Goal: Transaction & Acquisition: Download file/media

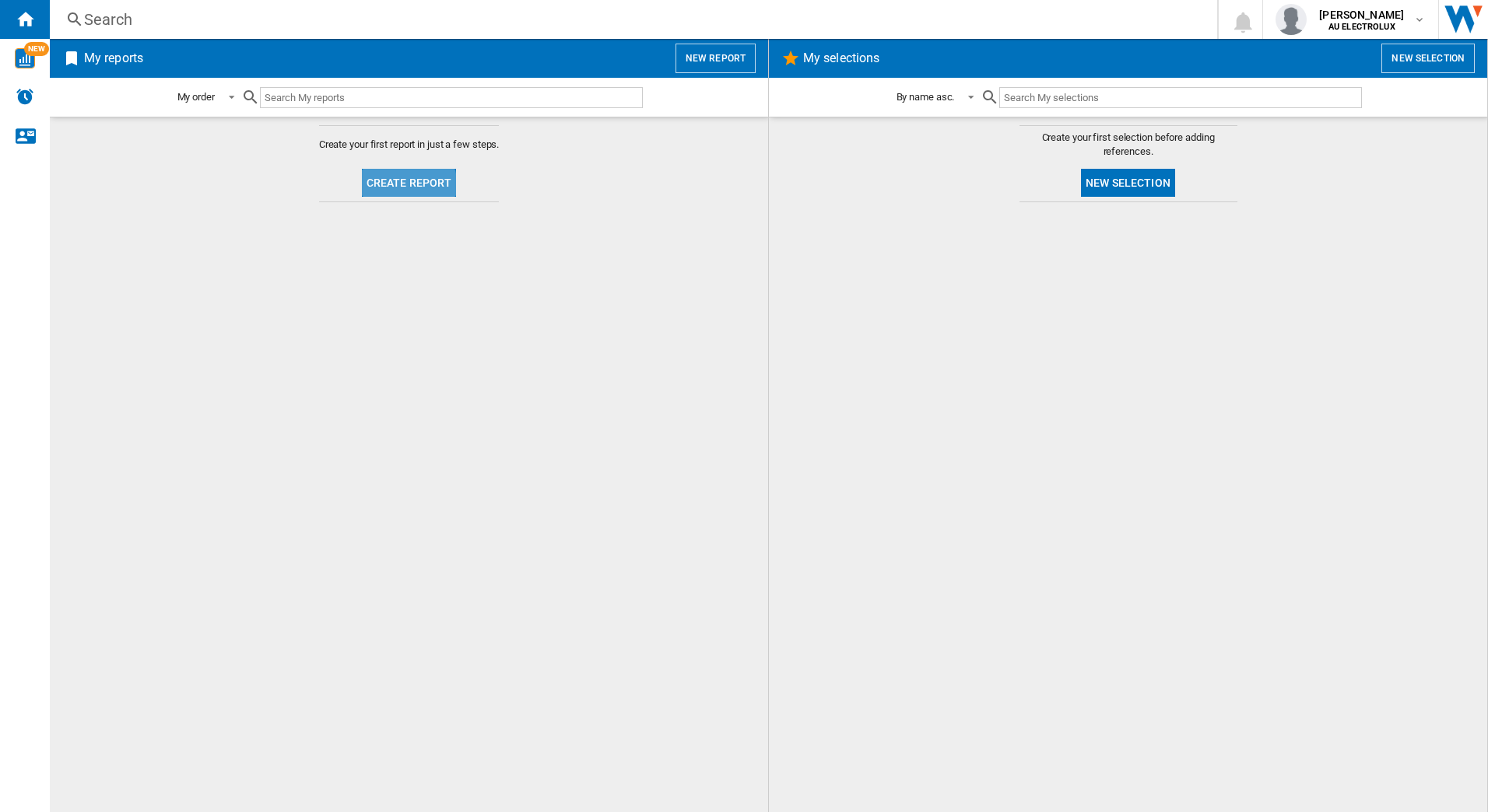
click at [400, 188] on button "Create report" at bounding box center [409, 183] width 95 height 28
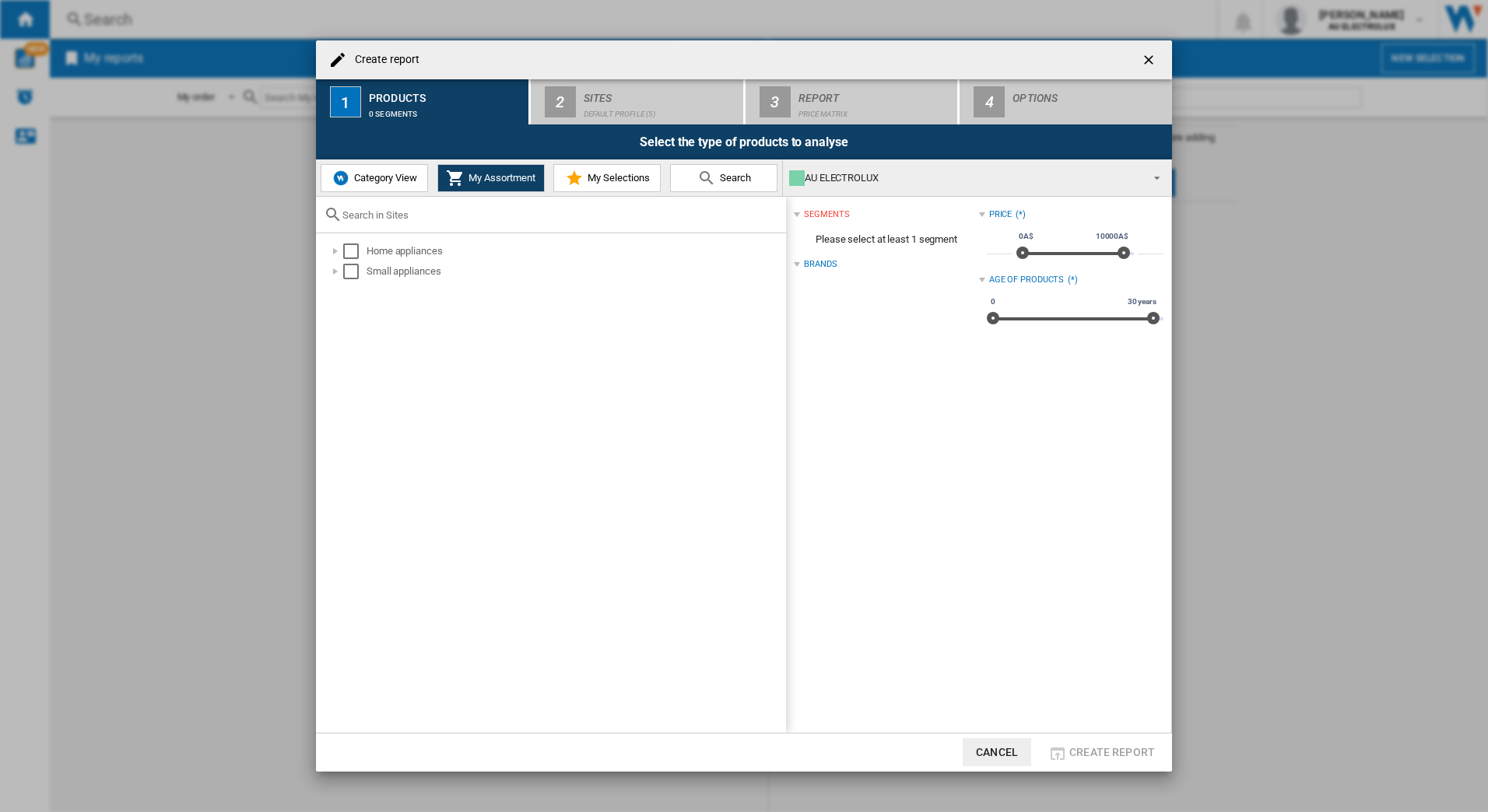
click at [377, 182] on span "Category View" at bounding box center [383, 178] width 67 height 12
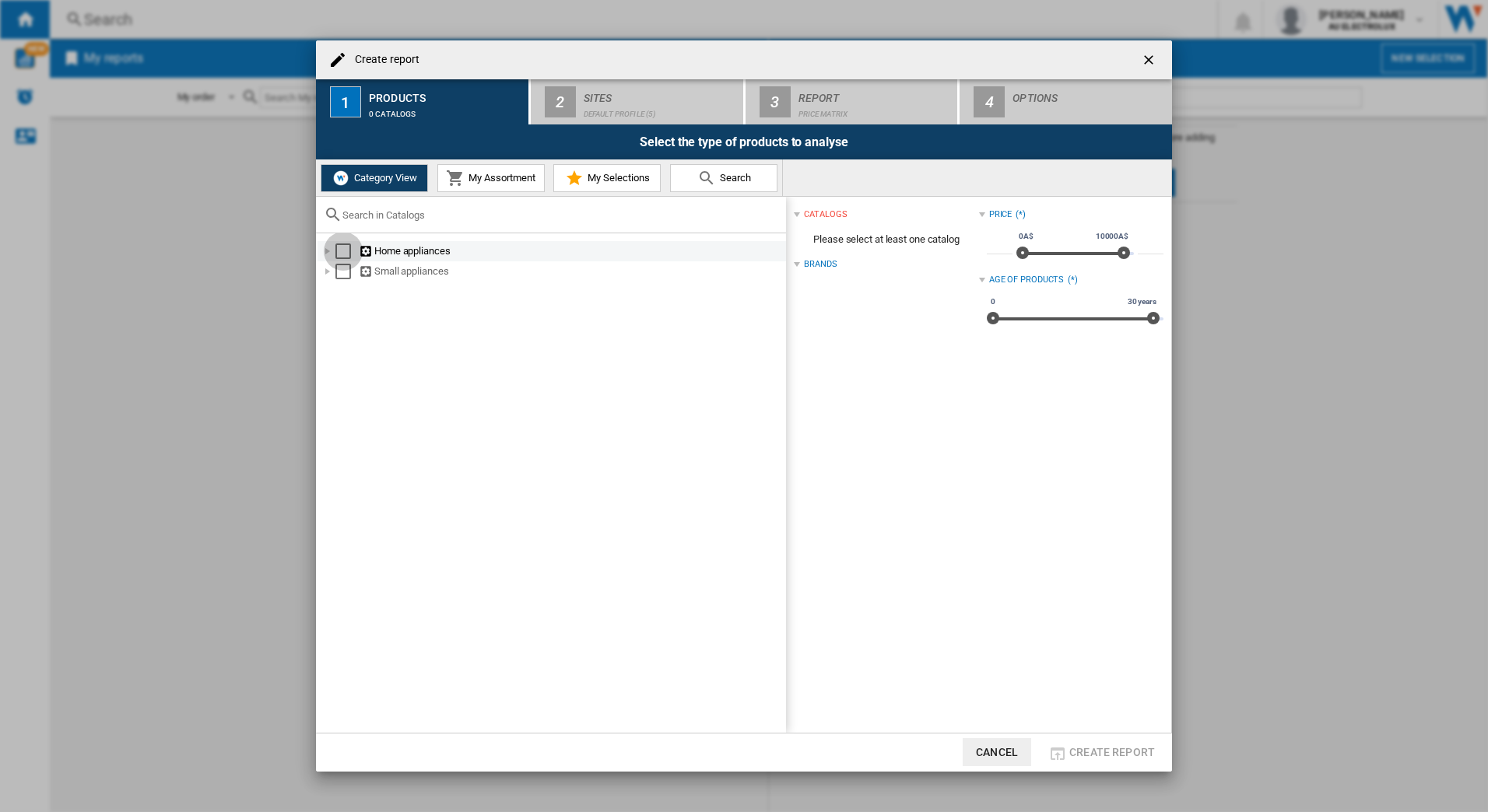
click at [343, 256] on div "Select" at bounding box center [343, 251] width 16 height 16
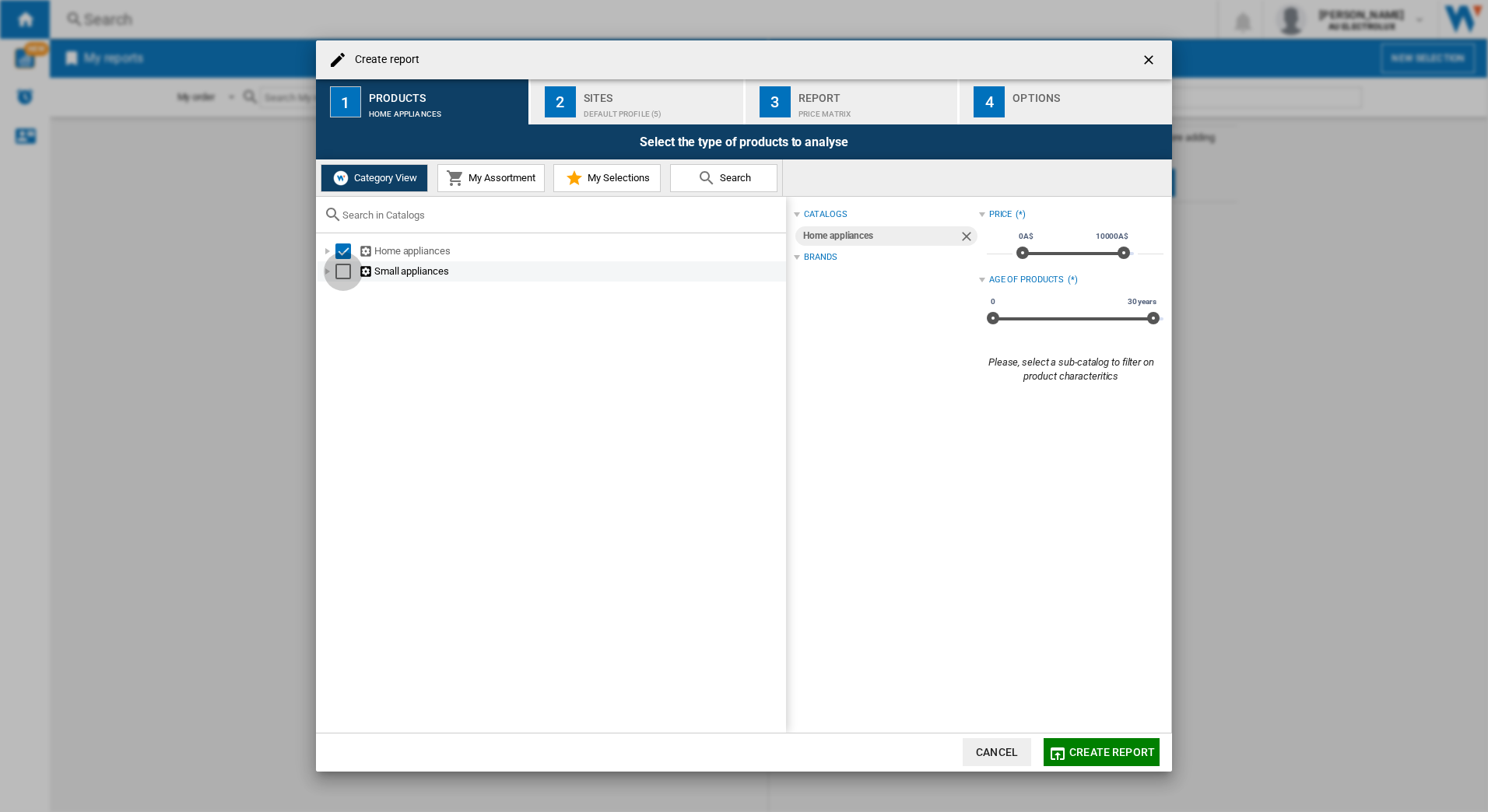
drag, startPoint x: 338, startPoint y: 275, endPoint x: 377, endPoint y: 275, distance: 39.0
click at [339, 275] on div "Select" at bounding box center [343, 272] width 16 height 16
click at [597, 95] on div "Sites" at bounding box center [660, 93] width 153 height 17
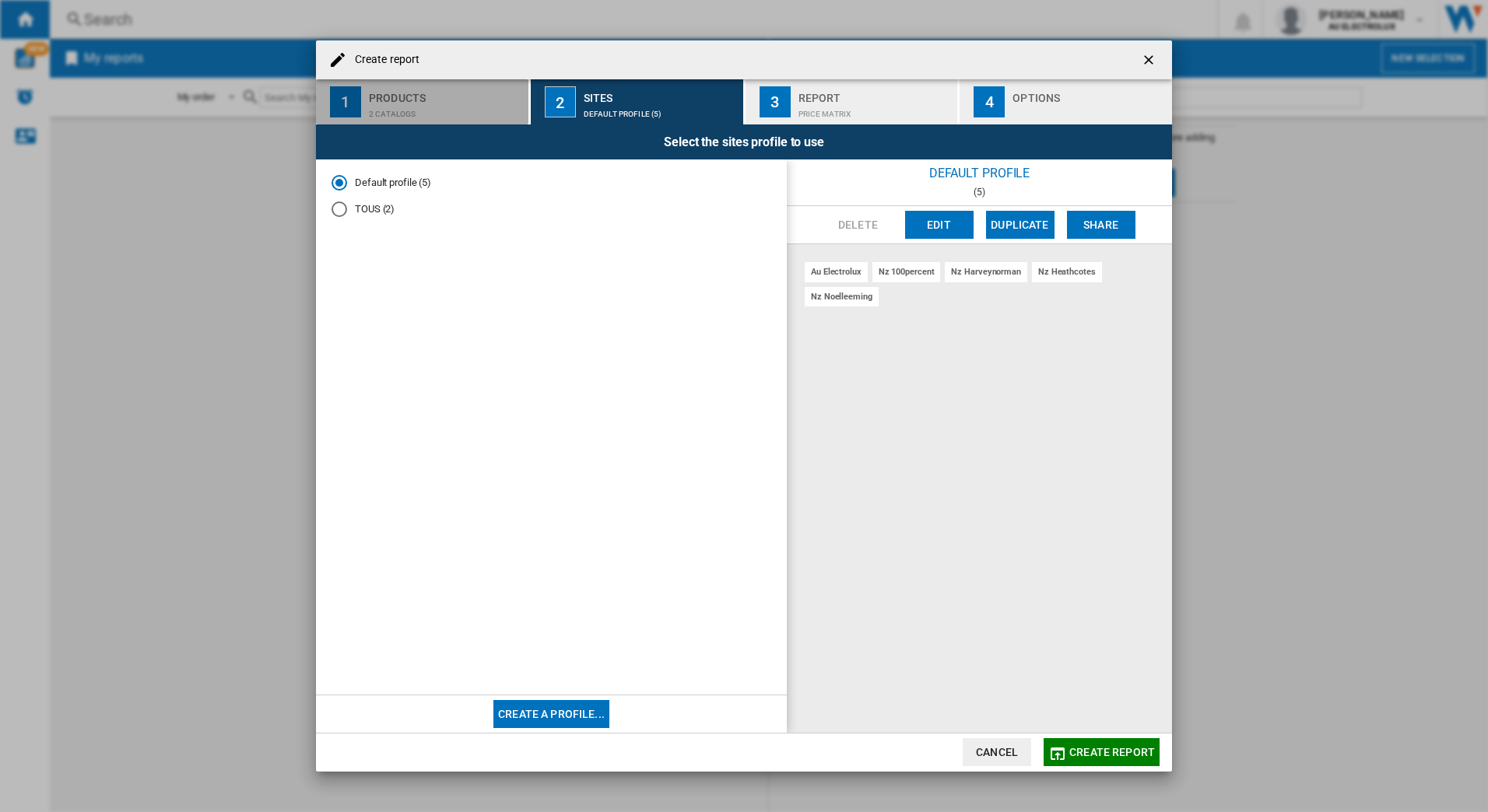
click at [459, 111] on div "2 catalogs" at bounding box center [445, 110] width 153 height 17
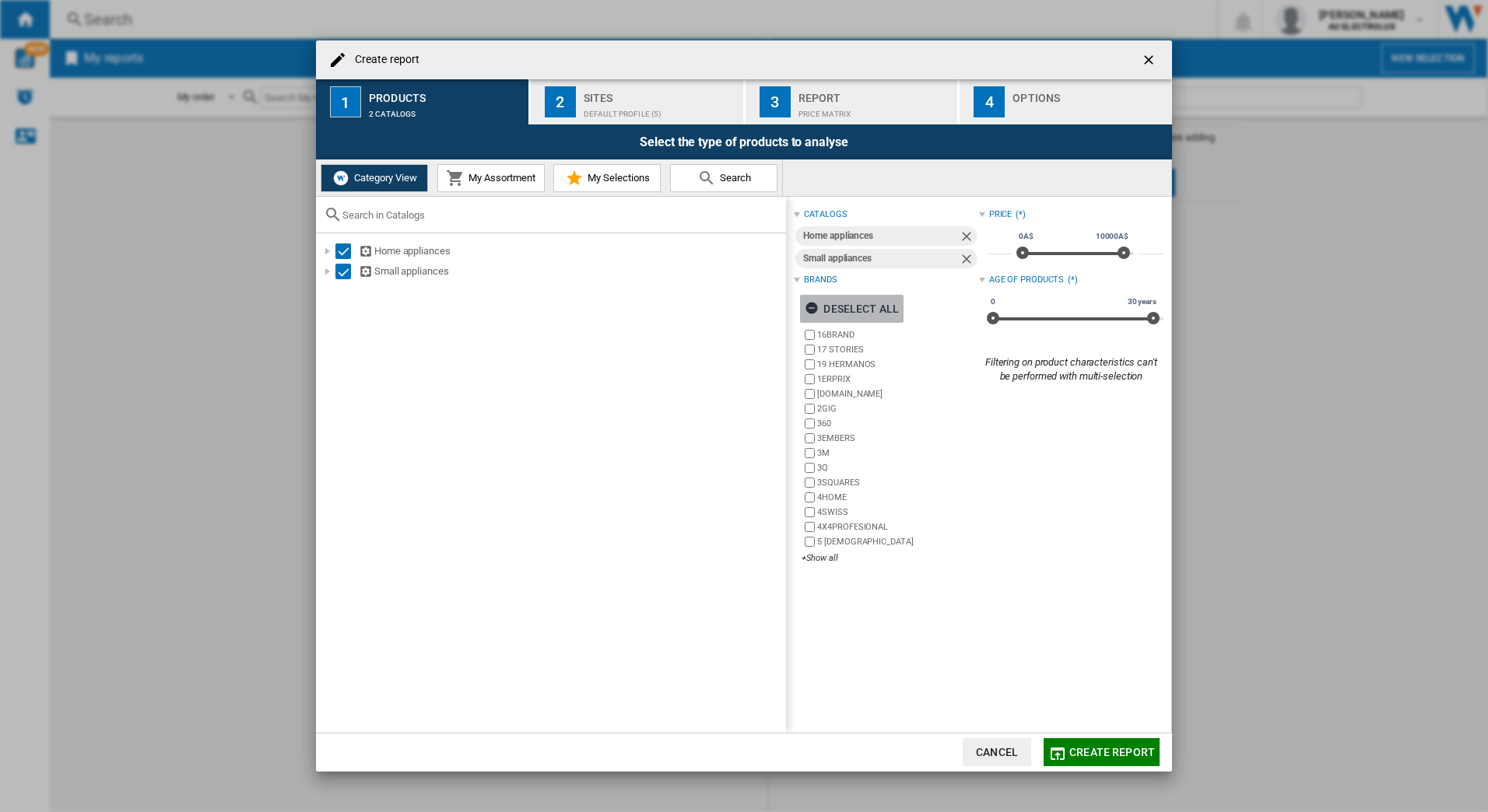
click at [810, 306] on ng-md-icon "button" at bounding box center [813, 310] width 19 height 19
click at [812, 560] on div "+Show all" at bounding box center [890, 558] width 177 height 12
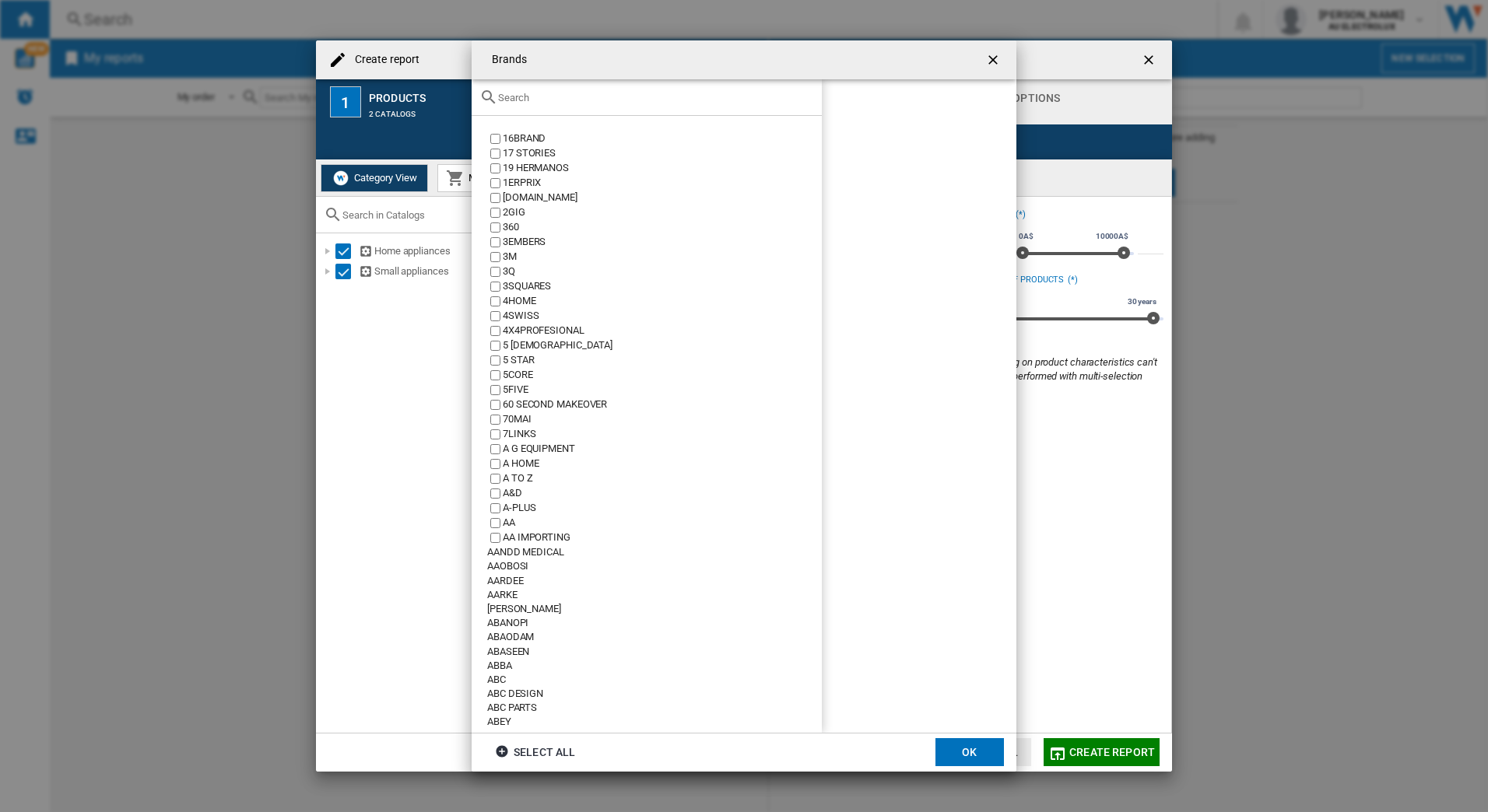
click at [515, 102] on input "text" at bounding box center [656, 97] width 316 height 12
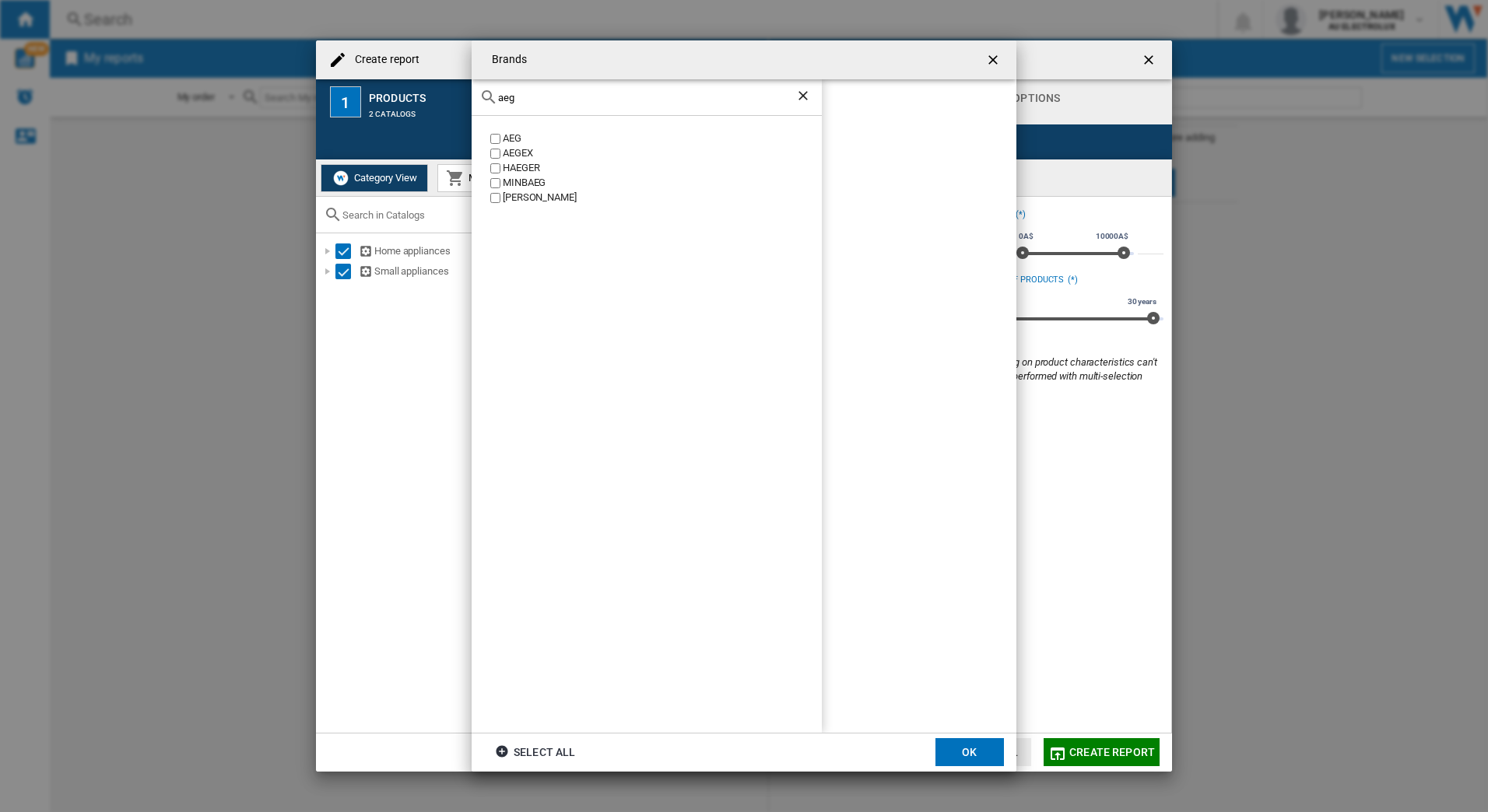
click at [489, 135] on label "AEG" at bounding box center [654, 138] width 335 height 15
drag, startPoint x: 503, startPoint y: 100, endPoint x: 410, endPoint y: 81, distance: 94.9
click at [410, 81] on div "Brands aeg AEG AEGEX [PERSON_NAME] [GEOGRAPHIC_DATA] [PERSON_NAME] AEG Select a…" at bounding box center [744, 406] width 1488 height 812
drag, startPoint x: 534, startPoint y: 102, endPoint x: 366, endPoint y: 103, distance: 168.0
click at [370, 104] on div "Brands aeg AEG AEGEX [PERSON_NAME] [GEOGRAPHIC_DATA] [PERSON_NAME] AEG Select a…" at bounding box center [744, 406] width 1488 height 812
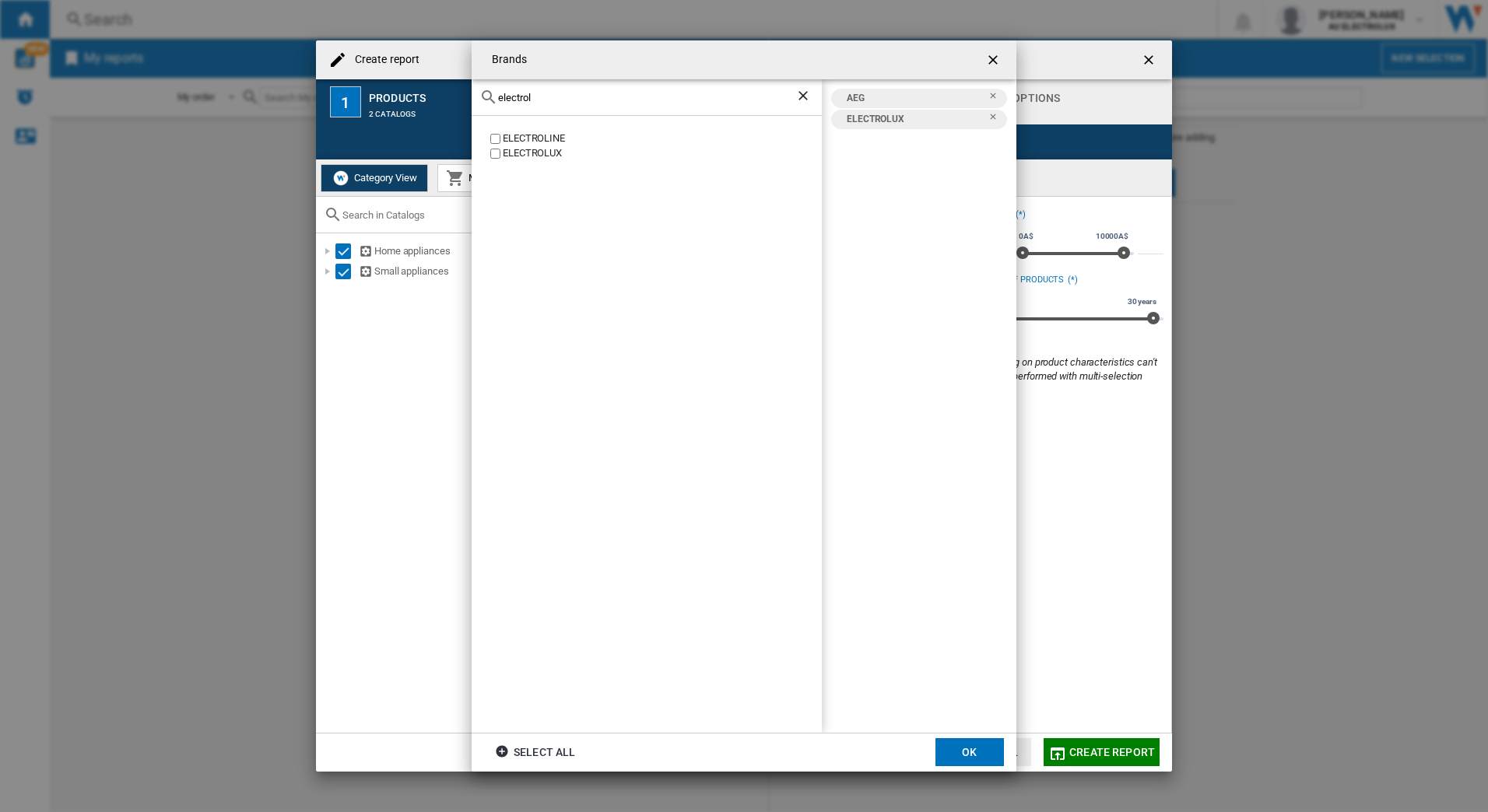
drag, startPoint x: 429, startPoint y: 88, endPoint x: 358, endPoint y: 84, distance: 71.1
click at [358, 84] on div "Brands electrol ELECTROLINE ELECTROLUX AEG ELECTROLUX Select all OK" at bounding box center [744, 406] width 1488 height 812
drag, startPoint x: 580, startPoint y: 95, endPoint x: 283, endPoint y: 77, distance: 297.5
click at [288, 77] on div "Brands [GEOGRAPHIC_DATA] [GEOGRAPHIC_DATA] [GEOGRAPHIC_DATA] AEG ELECTROLUX [GE…" at bounding box center [744, 406] width 1488 height 812
type input "vinte"
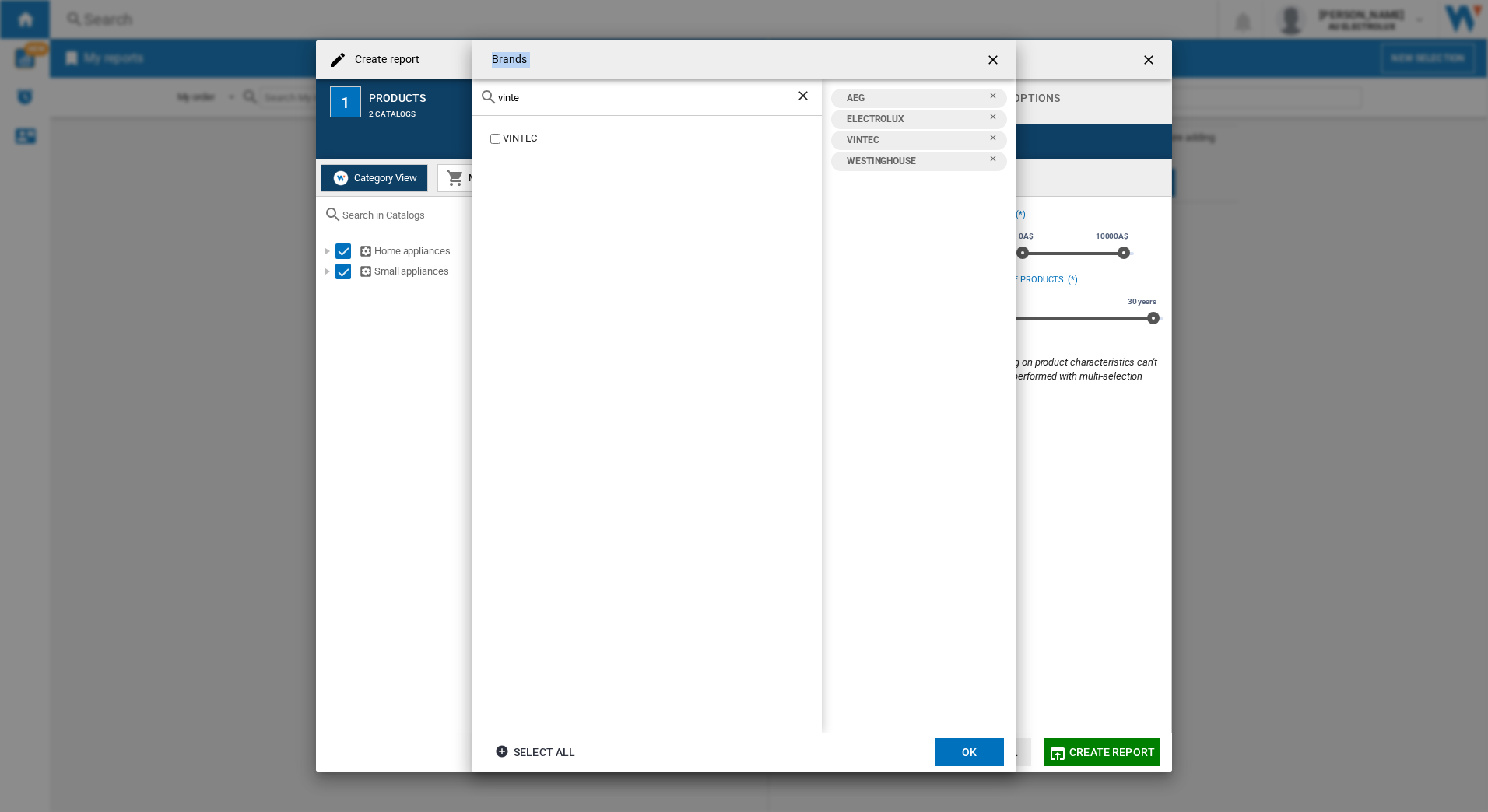
drag, startPoint x: 533, startPoint y: 103, endPoint x: 437, endPoint y: 78, distance: 99.2
click at [437, 78] on div "Brands vinte VINTEC AEG ELECTROLUX VINTEC [GEOGRAPHIC_DATA] Select all OK" at bounding box center [744, 406] width 1488 height 812
click at [525, 95] on input "vinte" at bounding box center [646, 97] width 298 height 12
drag, startPoint x: 469, startPoint y: 105, endPoint x: 361, endPoint y: 111, distance: 108.2
click at [363, 115] on div "Brands vinte VINTEC AEG ELECTROLUX VINTEC [GEOGRAPHIC_DATA] Select all OK" at bounding box center [744, 406] width 1488 height 812
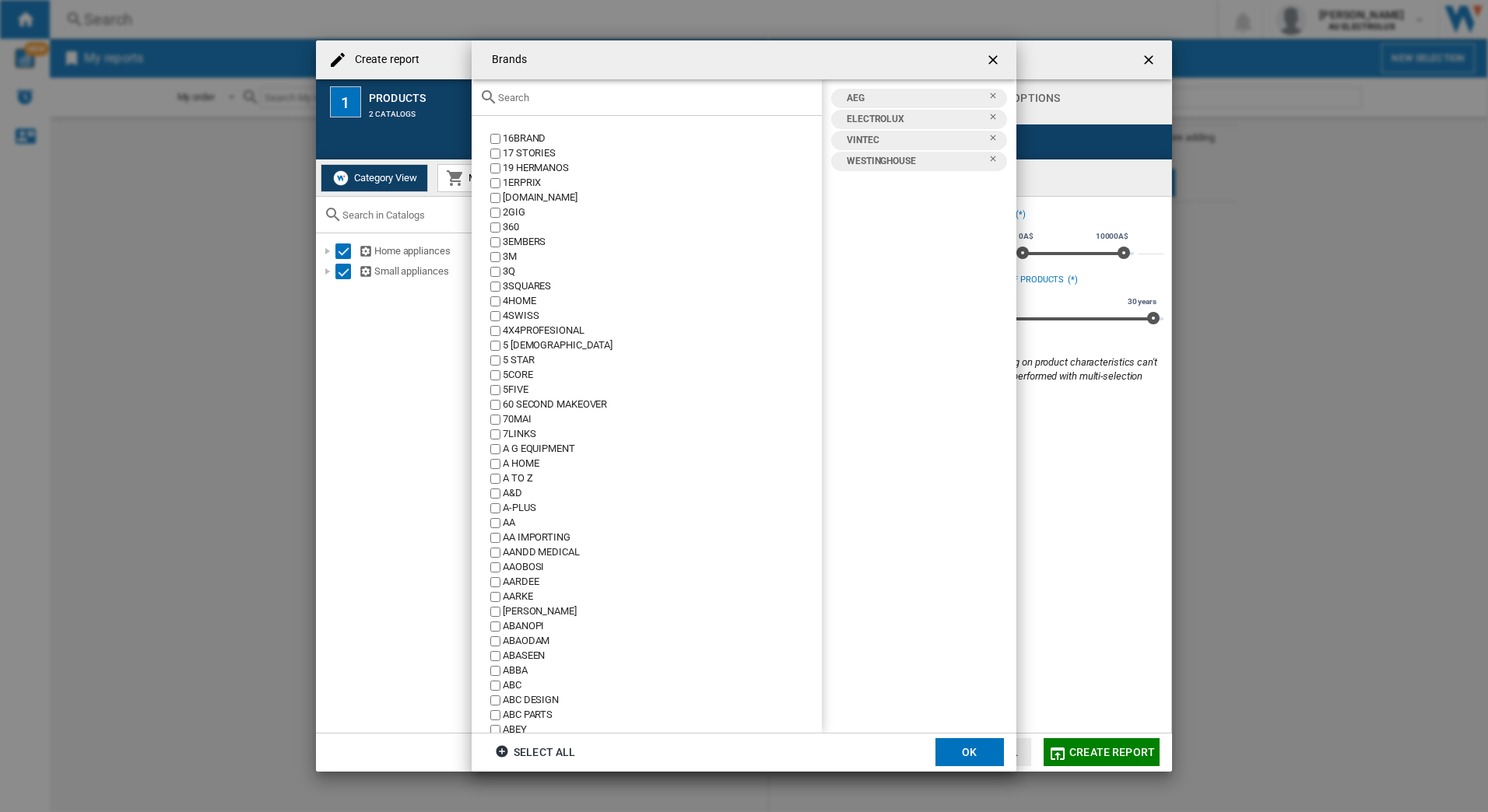
click at [534, 95] on input "text" at bounding box center [656, 97] width 316 height 12
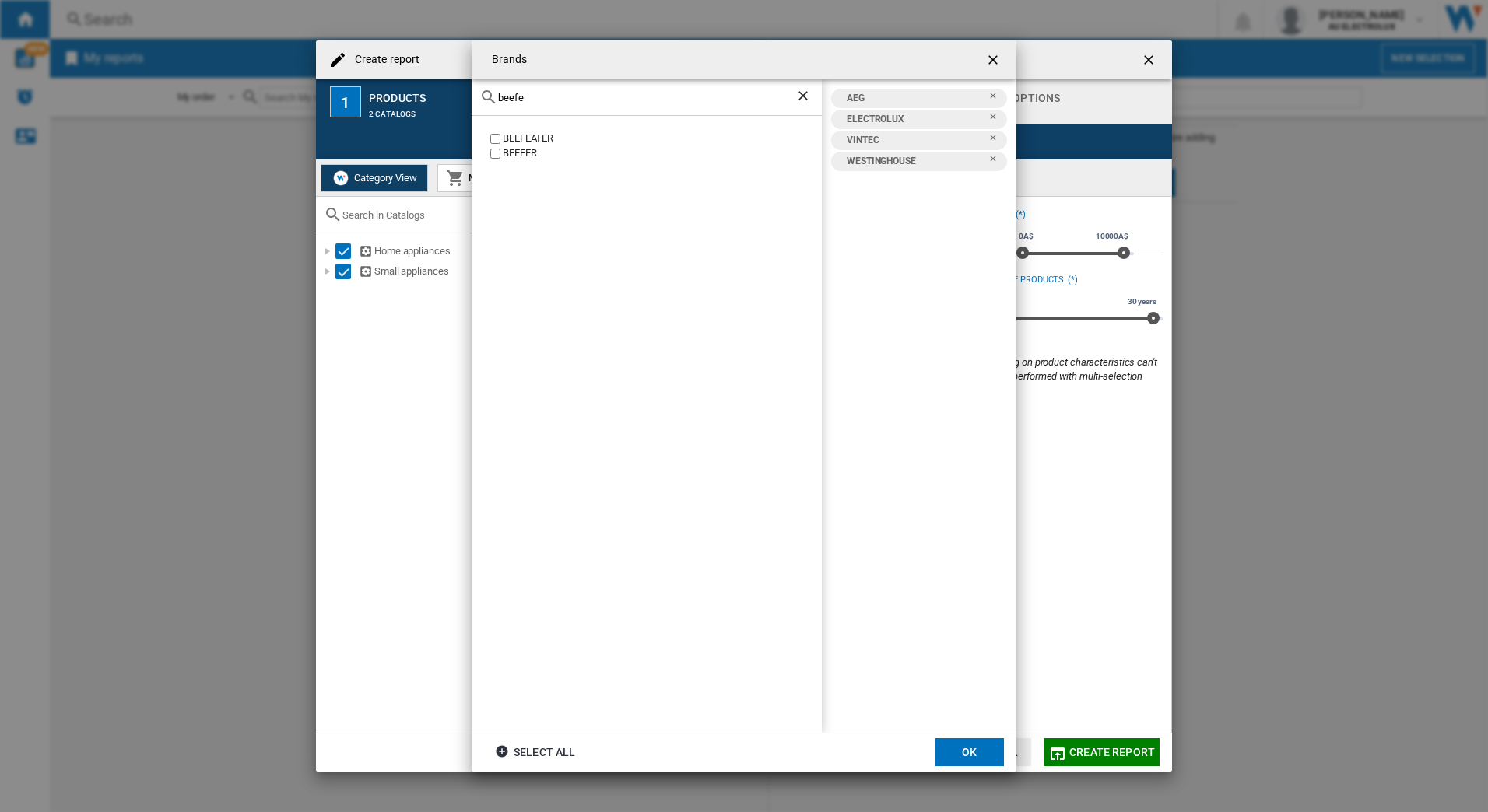
type input "beefe"
click at [968, 753] on button "OK" at bounding box center [969, 752] width 69 height 28
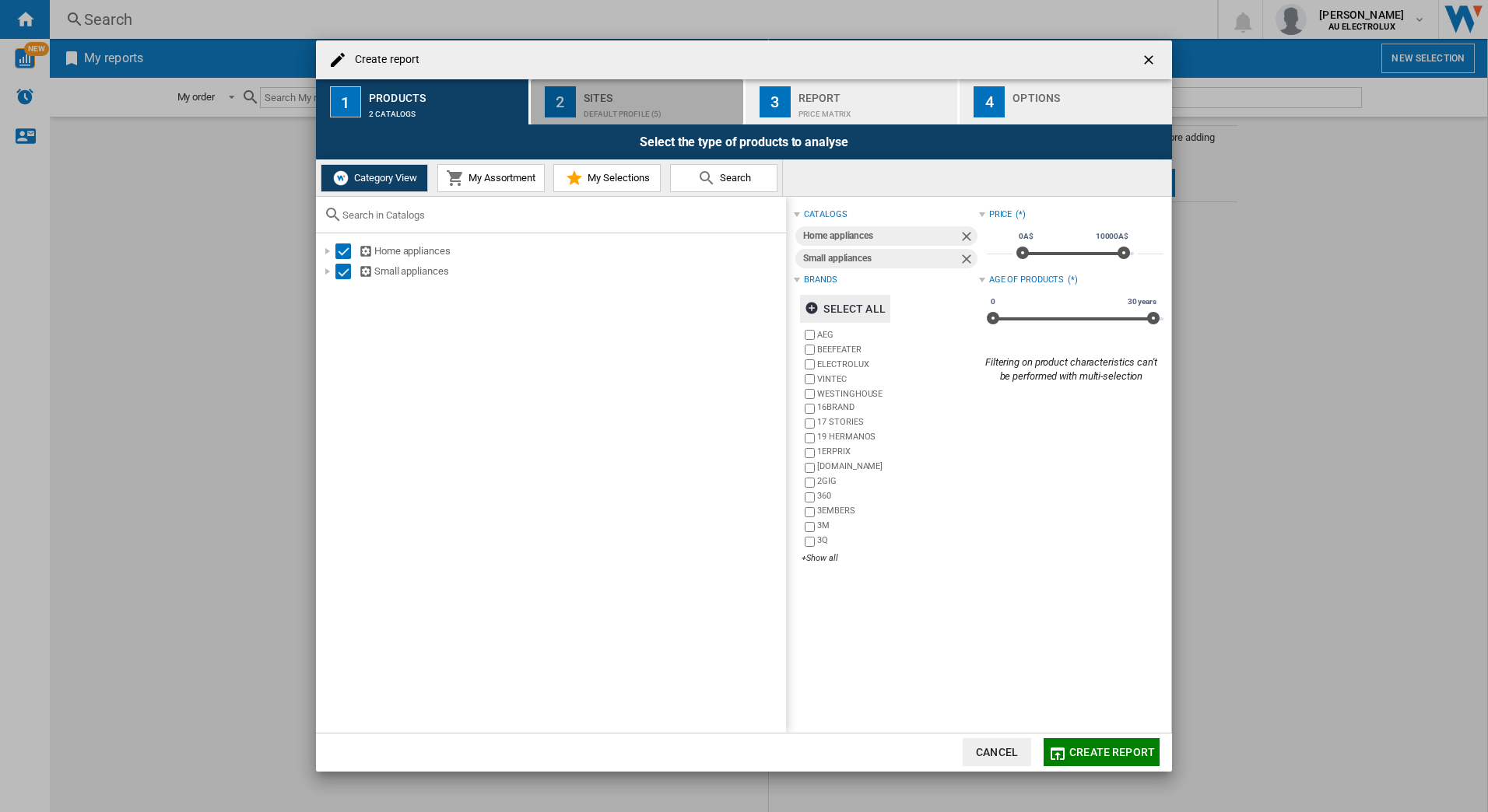
click at [584, 97] on div "Sites" at bounding box center [660, 93] width 153 height 17
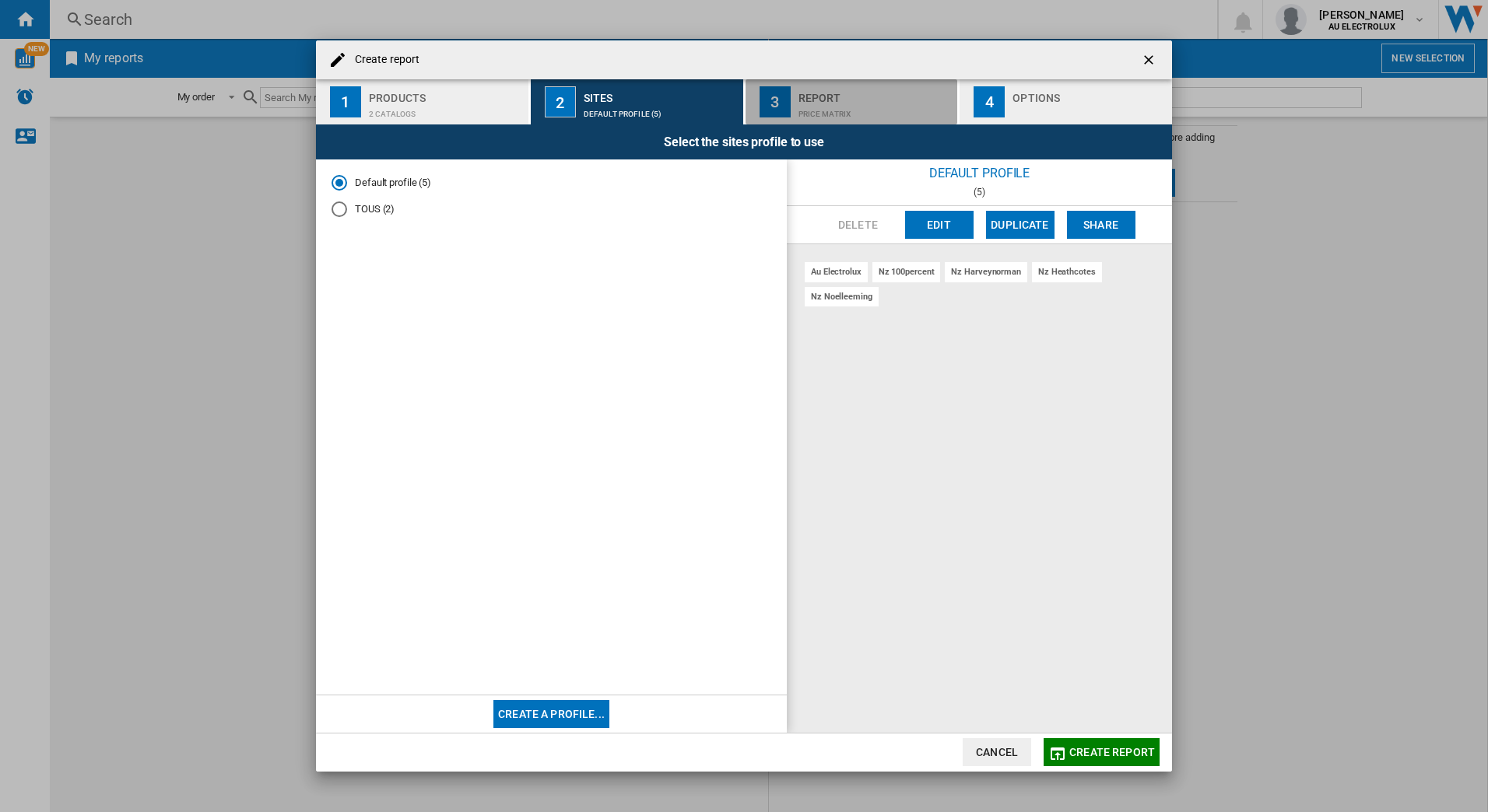
click at [821, 103] on div "Price Matrix" at bounding box center [875, 110] width 153 height 17
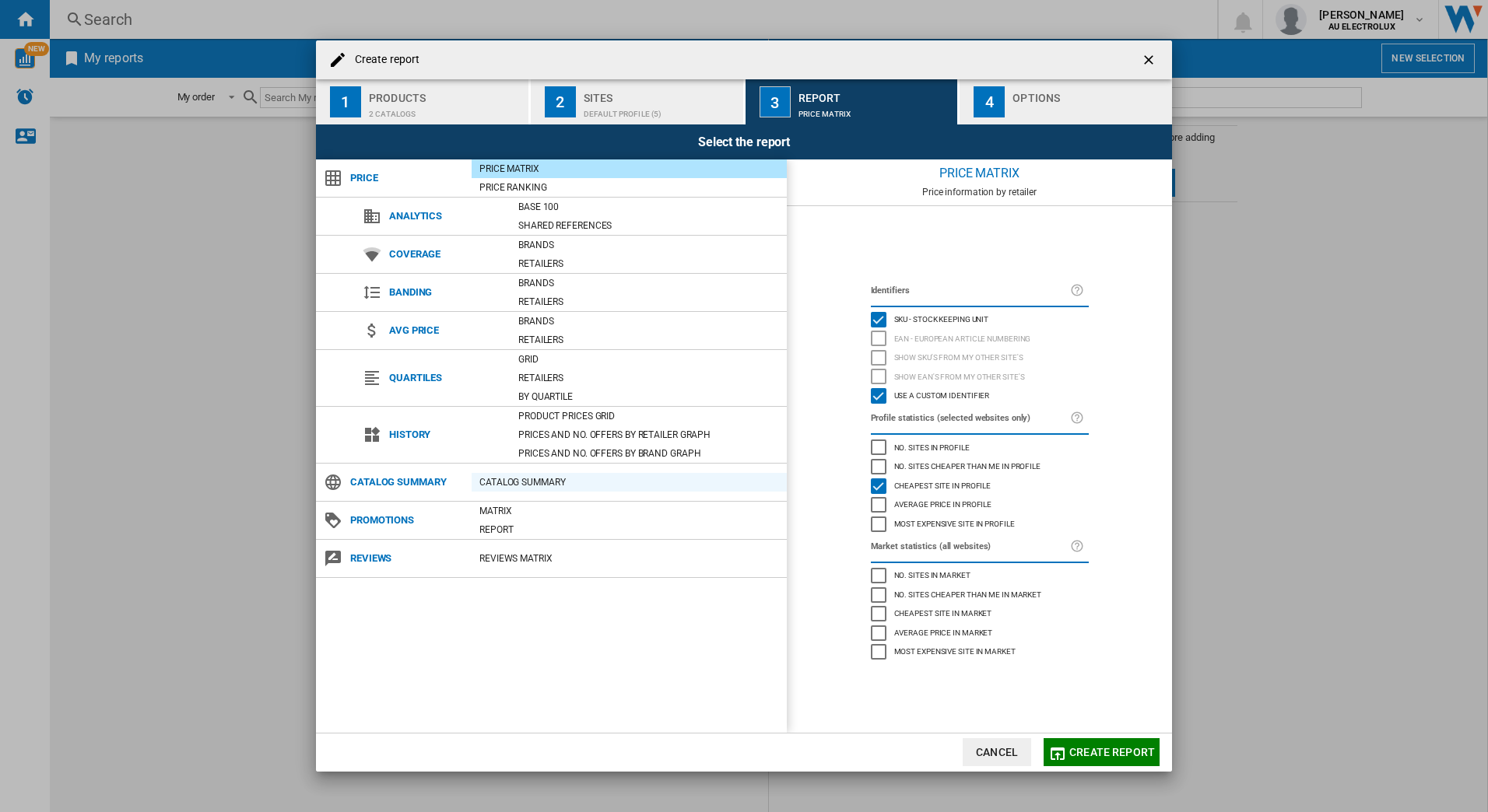
click at [540, 481] on div "Catalog Summary" at bounding box center [629, 482] width 315 height 16
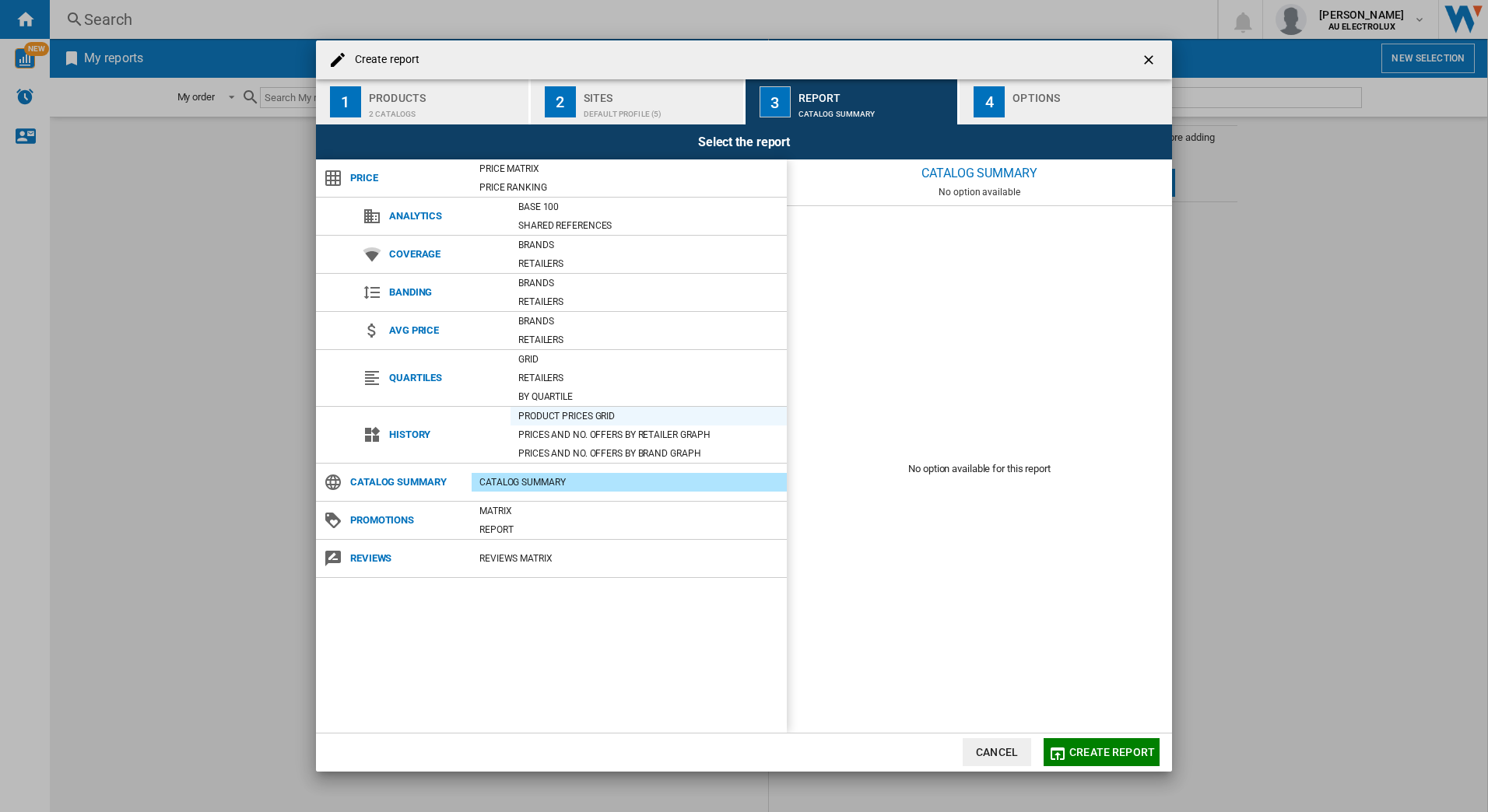
click at [556, 412] on div "Product prices grid" at bounding box center [648, 416] width 276 height 16
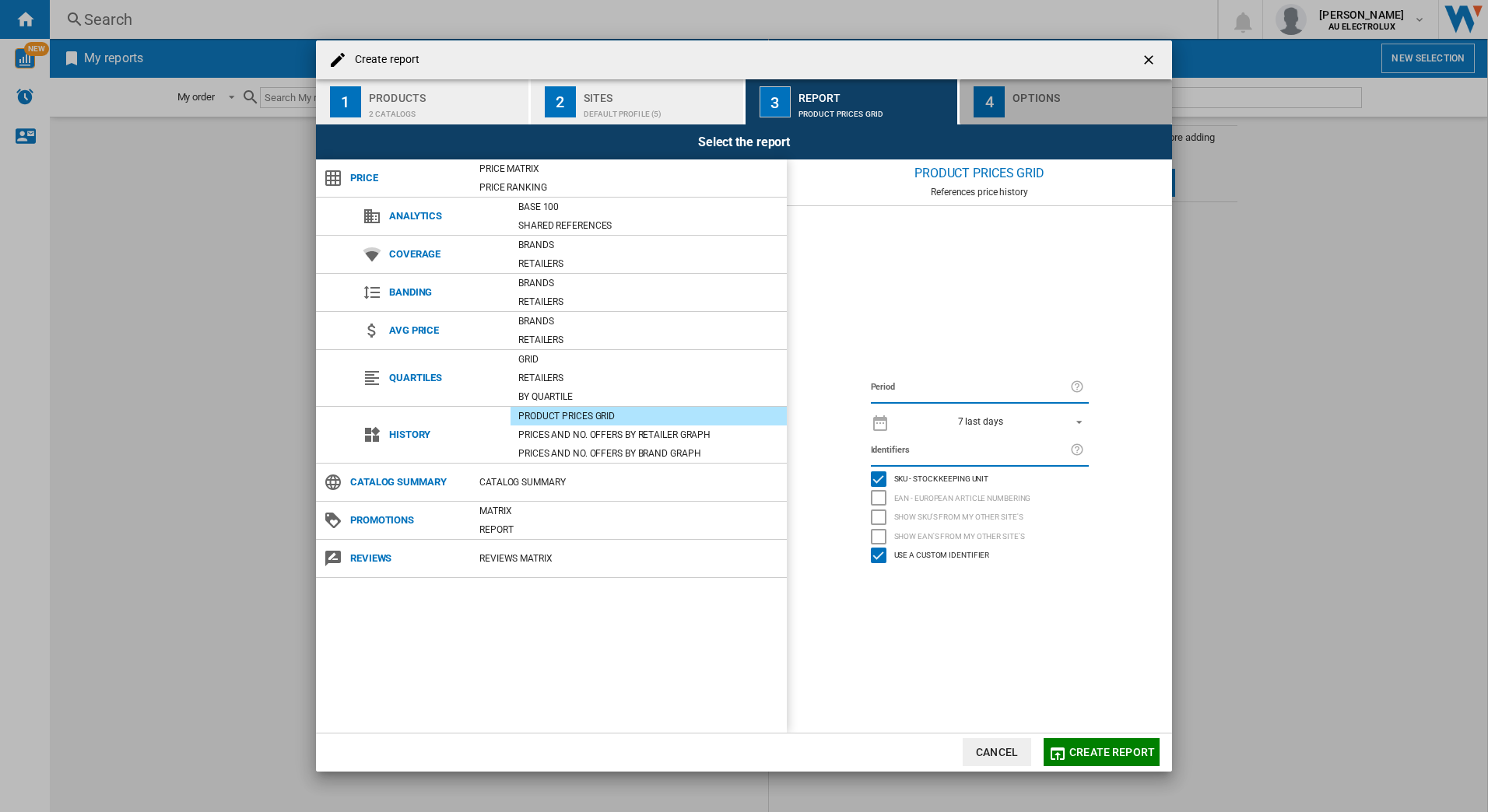
click at [1038, 110] on div "button" at bounding box center [1089, 110] width 153 height 17
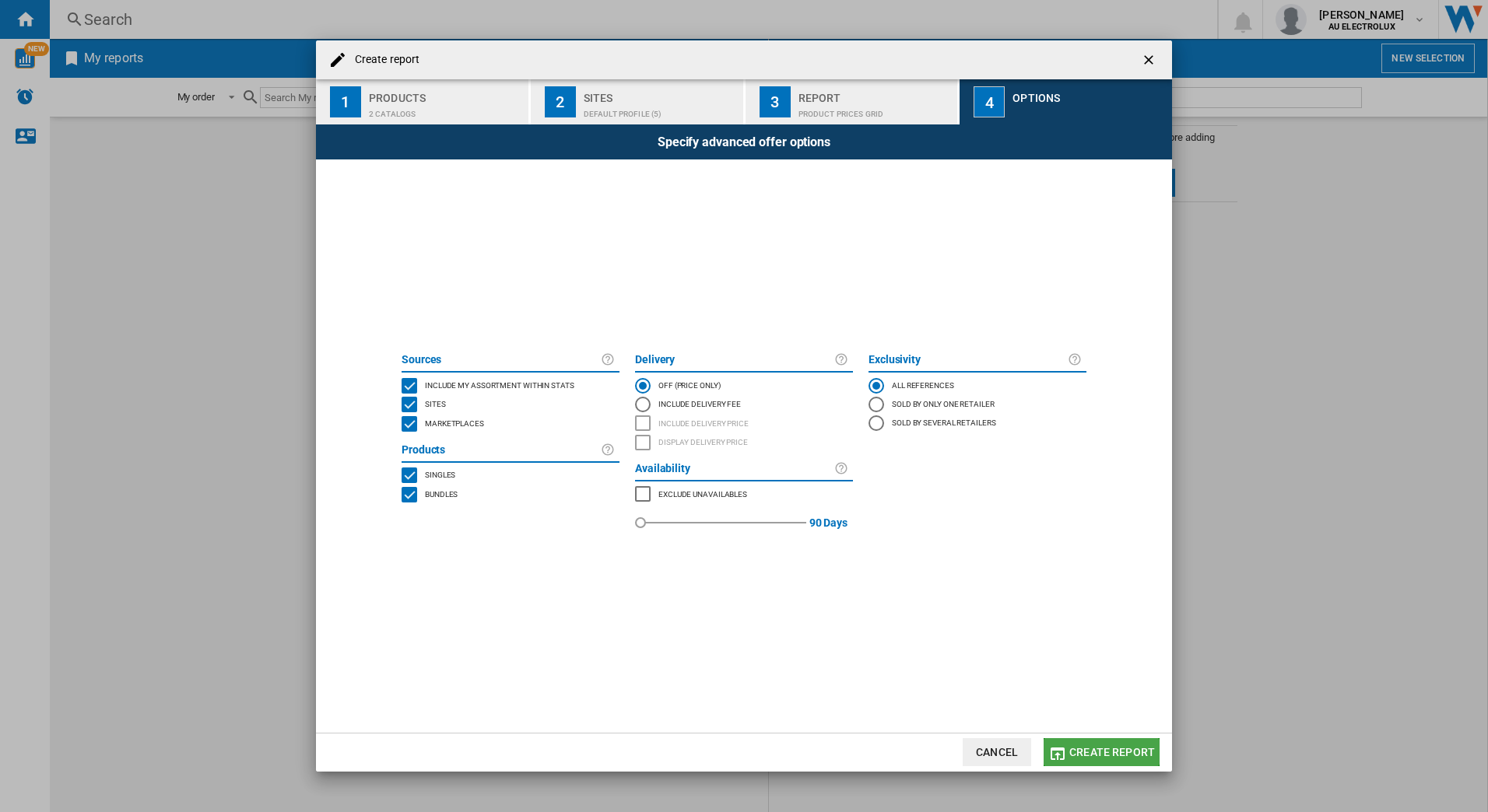
click at [1091, 743] on button "Create report" at bounding box center [1101, 752] width 116 height 28
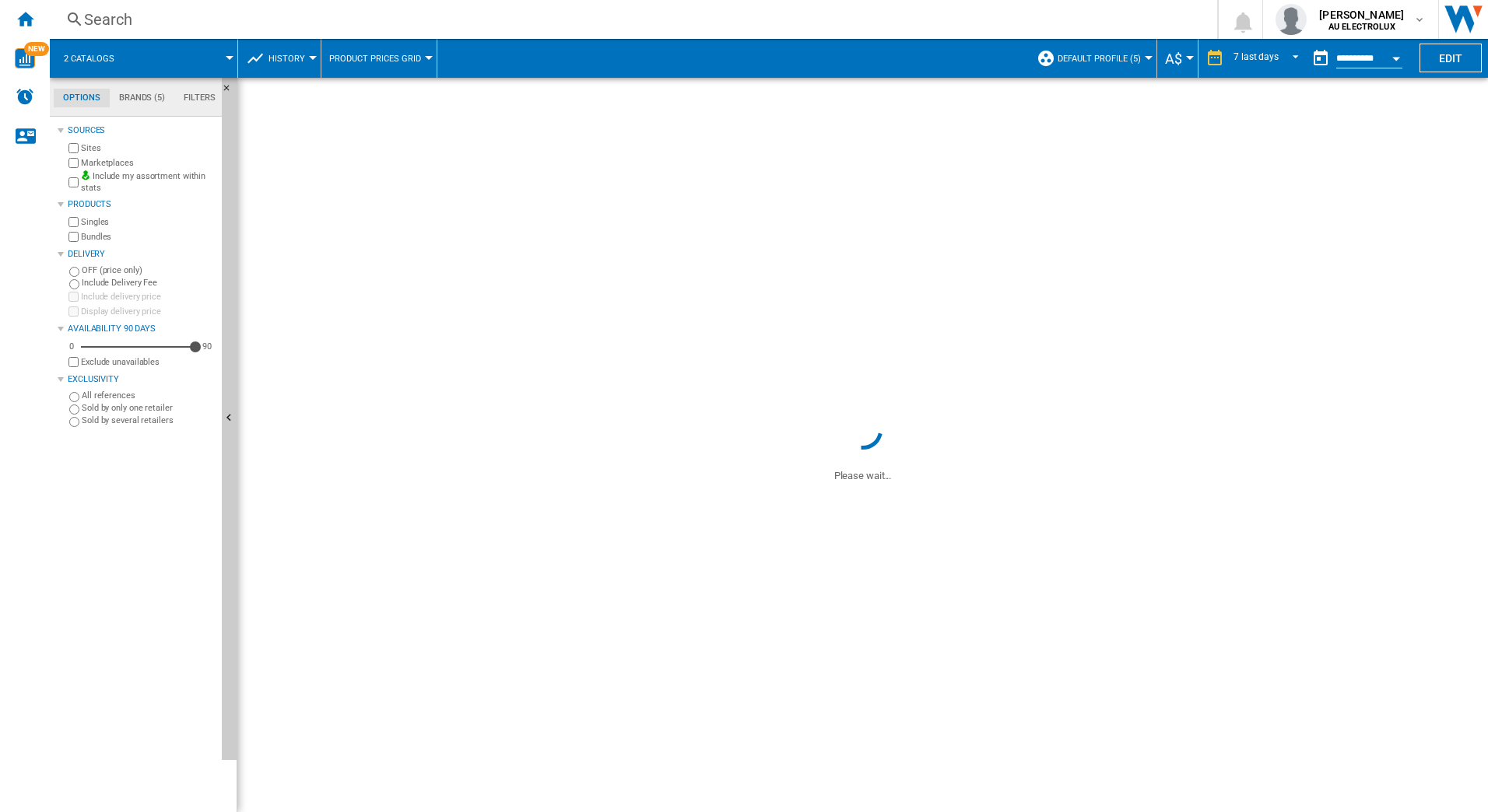
click at [1181, 59] on button "A$" at bounding box center [1177, 59] width 25 height 39
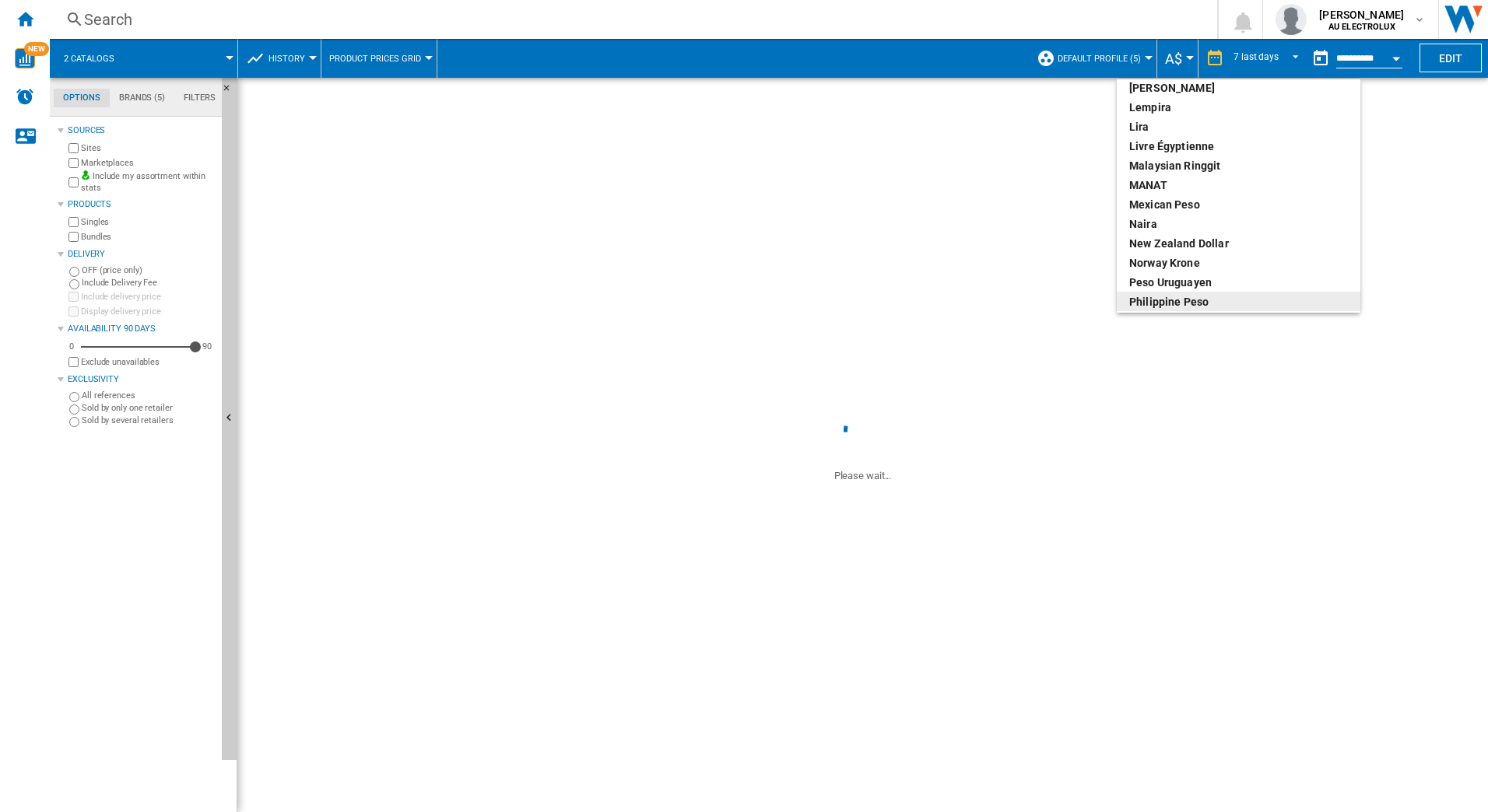
scroll to position [389, 0]
click at [1143, 248] on div "New Zealand dollar" at bounding box center [1238, 251] width 219 height 16
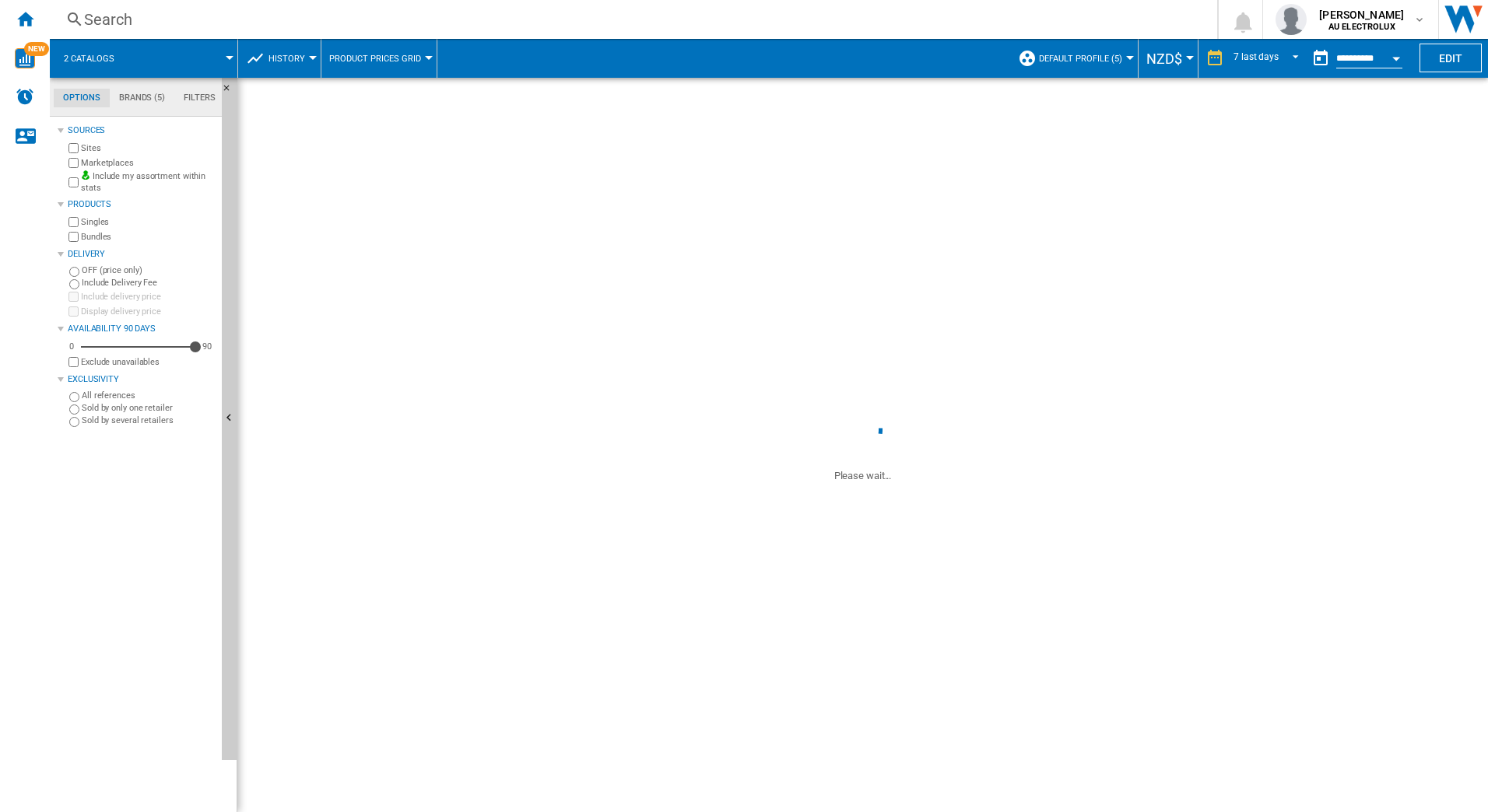
click at [1350, 62] on input "**********" at bounding box center [1368, 61] width 66 height 14
click at [1395, 58] on div "Open calendar" at bounding box center [1396, 59] width 8 height 4
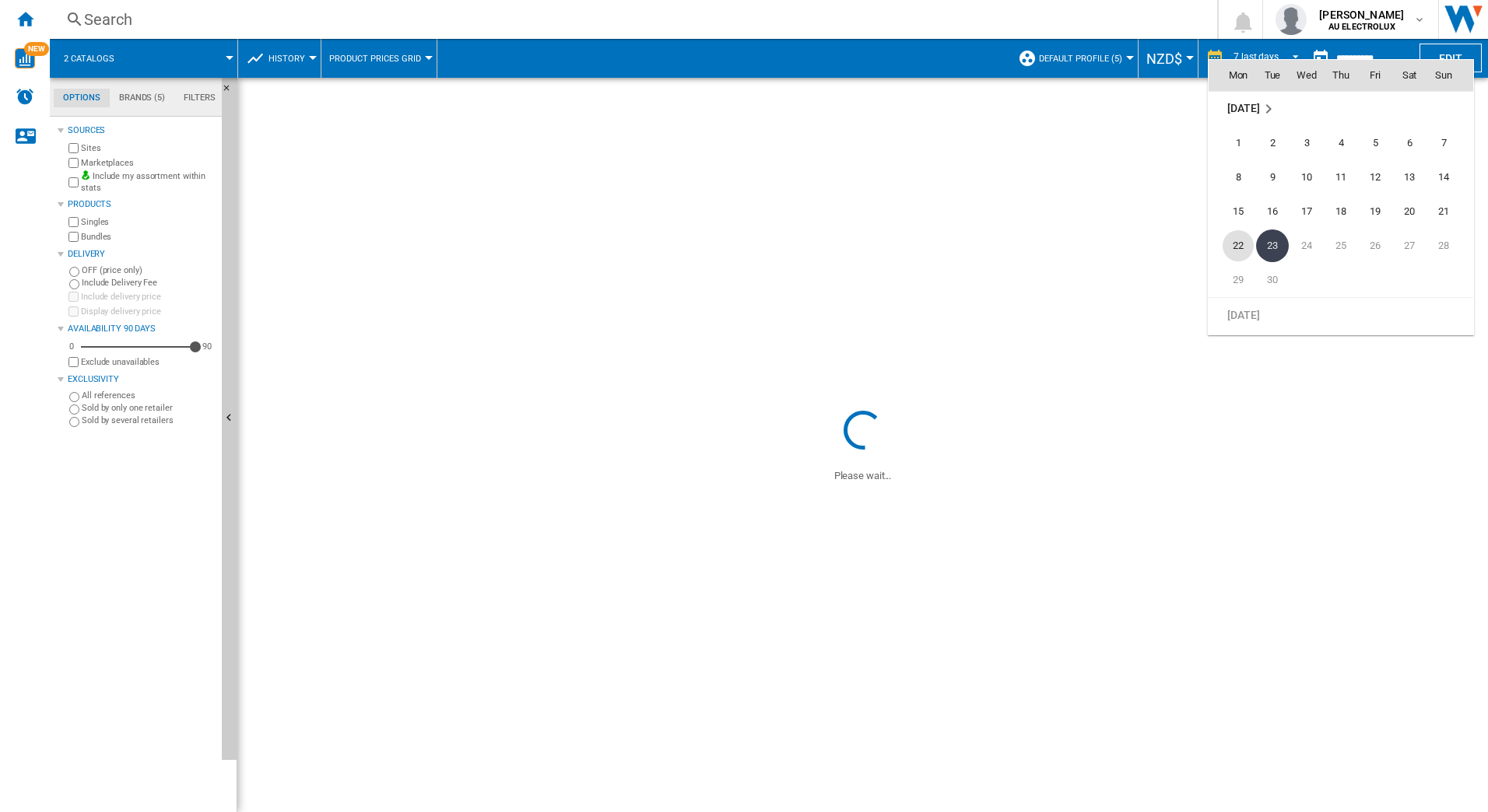
click at [1237, 242] on span "22" at bounding box center [1238, 245] width 31 height 31
type input "**********"
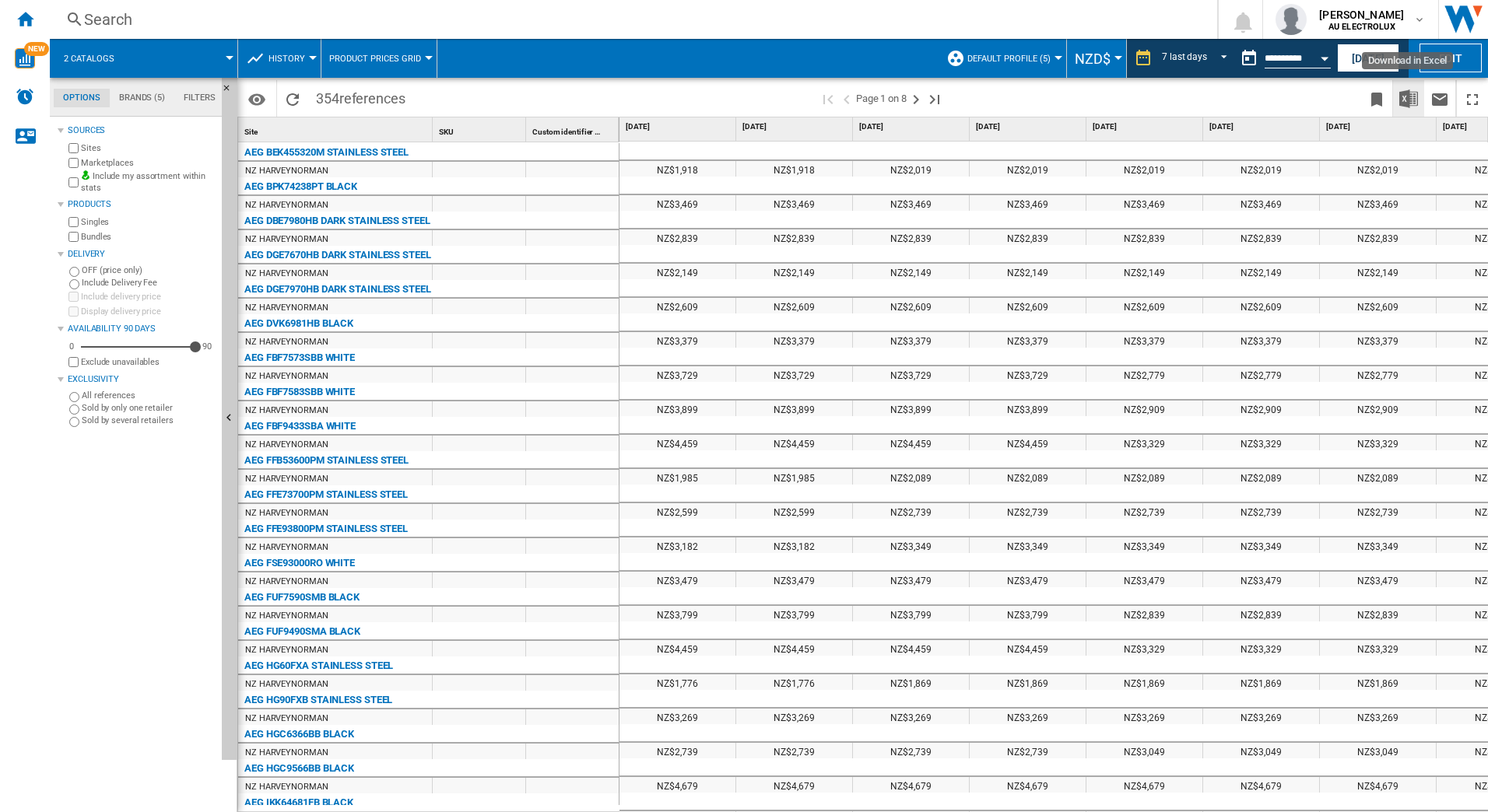
click at [1410, 100] on img "Download in Excel" at bounding box center [1407, 98] width 19 height 19
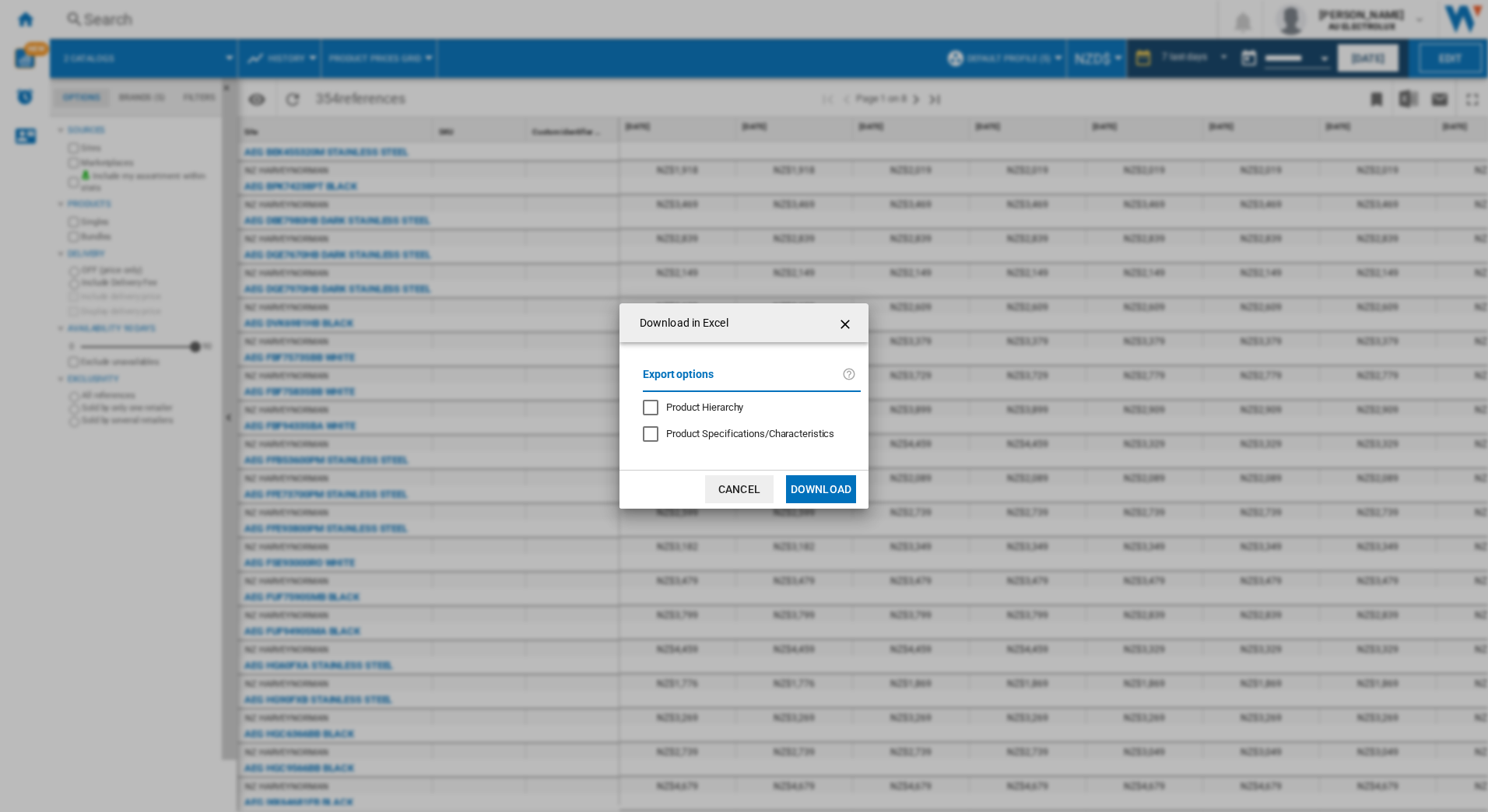
click at [837, 479] on button "Download" at bounding box center [820, 489] width 70 height 28
